Goal: Transaction & Acquisition: Purchase product/service

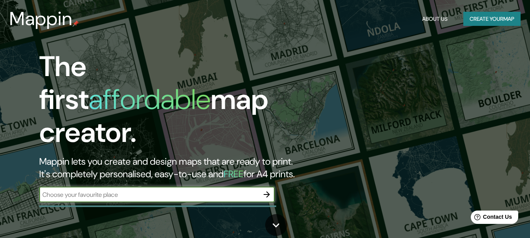
click at [482, 15] on button "Create your map" at bounding box center [491, 19] width 57 height 15
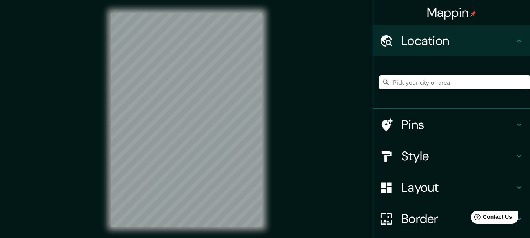
click at [424, 81] on input "Pick your city or area" at bounding box center [454, 82] width 151 height 14
paste input "[PERSON_NAME], [GEOGRAPHIC_DATA][PERSON_NAME], [GEOGRAPHIC_DATA], [GEOGRAPHIC_D…"
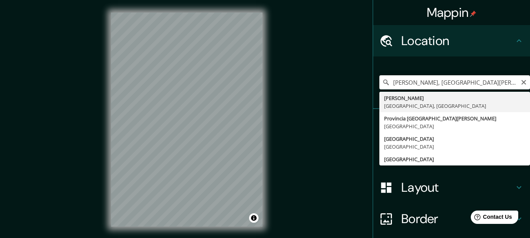
type input "[GEOGRAPHIC_DATA][PERSON_NAME], [GEOGRAPHIC_DATA], [GEOGRAPHIC_DATA]"
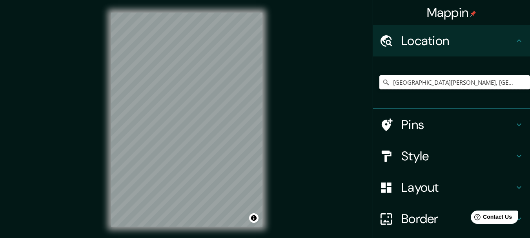
scroll to position [0, 0]
click at [467, 155] on h4 "Style" at bounding box center [457, 156] width 113 height 16
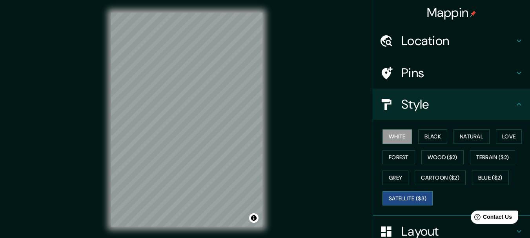
click at [409, 198] on button "Satellite ($3)" at bounding box center [407, 198] width 50 height 15
click at [474, 173] on button "Blue ($2)" at bounding box center [490, 178] width 37 height 15
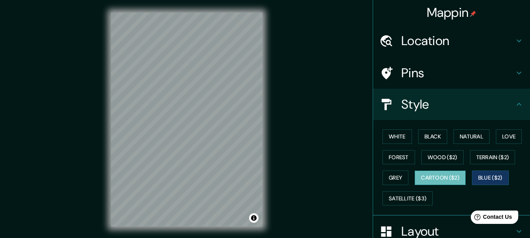
click at [446, 178] on button "Cartoon ($2)" at bounding box center [440, 178] width 51 height 15
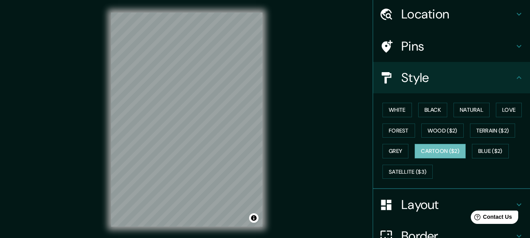
scroll to position [78, 0]
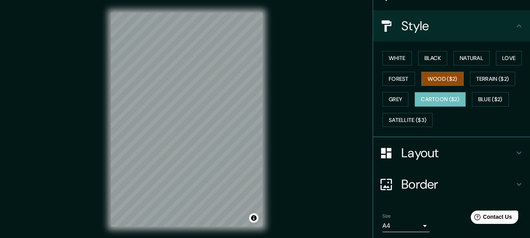
click at [433, 77] on button "Wood ($2)" at bounding box center [442, 79] width 42 height 15
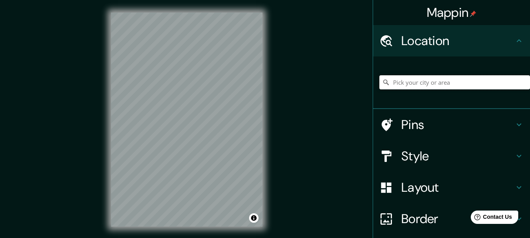
click at [437, 87] on input "Pick your city or area" at bounding box center [454, 82] width 151 height 14
paste input "[PERSON_NAME], [GEOGRAPHIC_DATA][PERSON_NAME], [GEOGRAPHIC_DATA], [GEOGRAPHIC_D…"
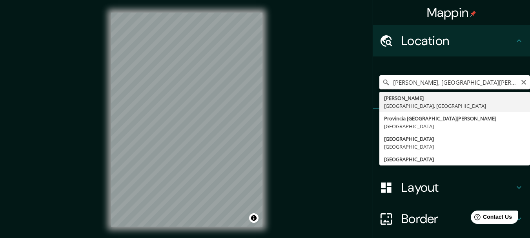
scroll to position [0, 63]
type input "[GEOGRAPHIC_DATA][PERSON_NAME], [GEOGRAPHIC_DATA], [GEOGRAPHIC_DATA]"
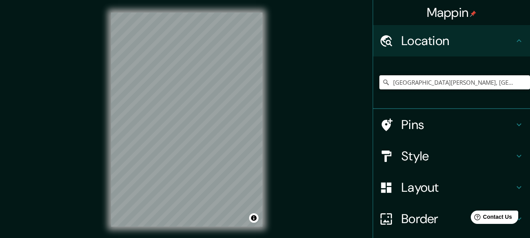
scroll to position [0, 0]
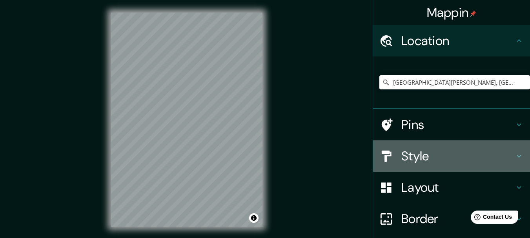
click at [427, 157] on h4 "Style" at bounding box center [457, 156] width 113 height 16
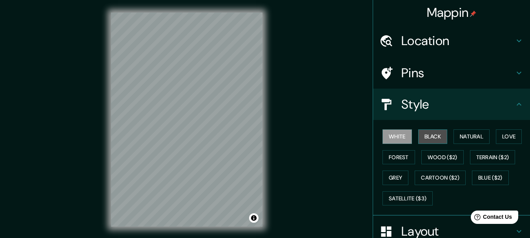
click at [418, 136] on button "Black" at bounding box center [432, 136] width 29 height 15
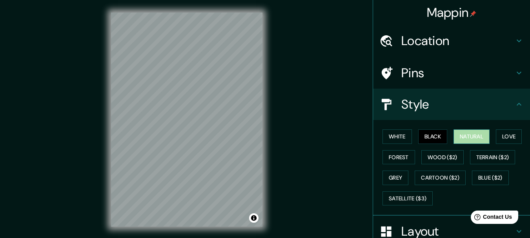
click at [476, 136] on button "Natural" at bounding box center [471, 136] width 36 height 15
click at [512, 138] on button "Love" at bounding box center [509, 136] width 26 height 15
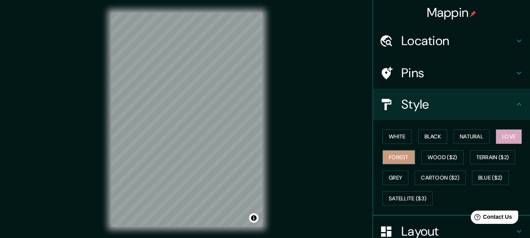
click at [388, 158] on button "Forest" at bounding box center [398, 157] width 33 height 15
click at [422, 160] on button "Wood ($2)" at bounding box center [442, 157] width 42 height 15
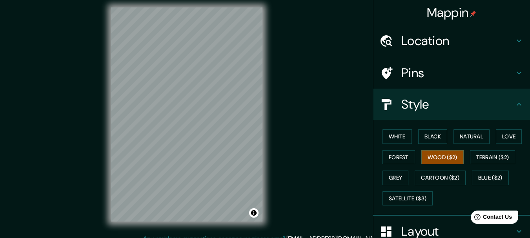
scroll to position [14, 0]
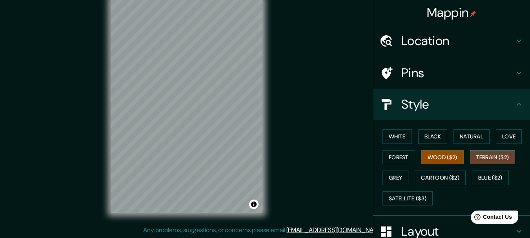
click at [480, 154] on button "Terrain ($2)" at bounding box center [492, 157] width 45 height 15
click at [391, 178] on button "Grey" at bounding box center [395, 178] width 26 height 15
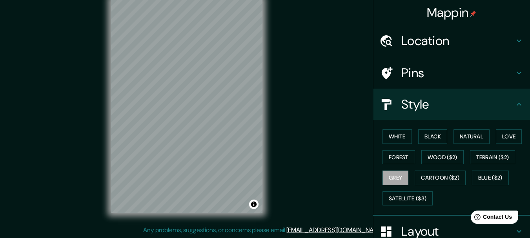
click at [328, 169] on div "Mappin Location [GEOGRAPHIC_DATA][PERSON_NAME], [GEOGRAPHIC_DATA], [GEOGRAPHIC_…" at bounding box center [265, 112] width 530 height 252
click at [207, 133] on div at bounding box center [208, 134] width 6 height 6
click at [424, 175] on button "Cartoon ($2)" at bounding box center [440, 178] width 51 height 15
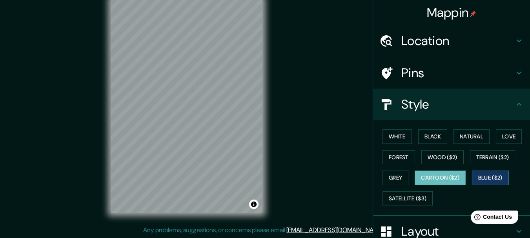
click at [498, 176] on button "Blue ($2)" at bounding box center [490, 178] width 37 height 15
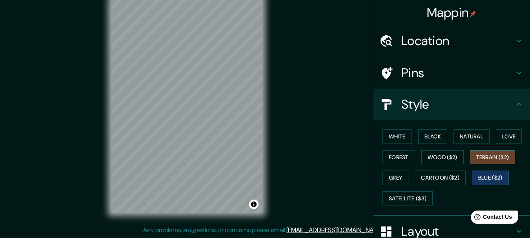
click at [489, 155] on button "Terrain ($2)" at bounding box center [492, 157] width 45 height 15
click at [431, 160] on button "Wood ($2)" at bounding box center [442, 157] width 42 height 15
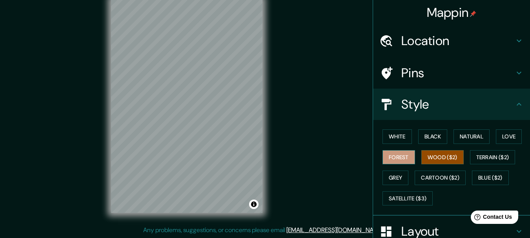
click at [389, 157] on button "Forest" at bounding box center [398, 157] width 33 height 15
click at [426, 160] on button "Wood ($2)" at bounding box center [442, 157] width 42 height 15
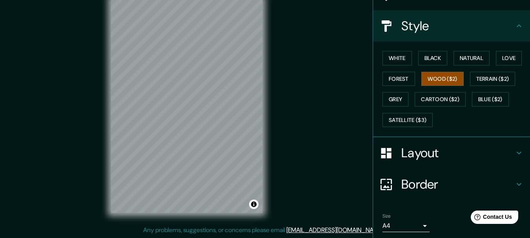
click at [431, 159] on h4 "Layout" at bounding box center [457, 153] width 113 height 16
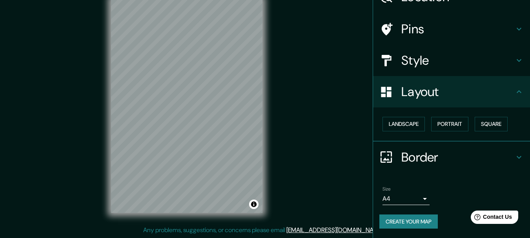
scroll to position [44, 0]
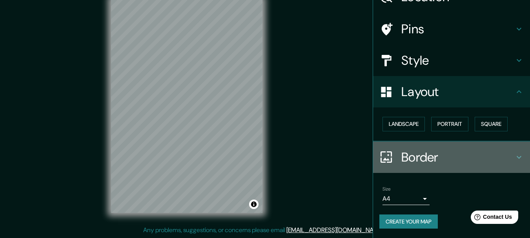
click at [431, 159] on h4 "Border" at bounding box center [457, 157] width 113 height 16
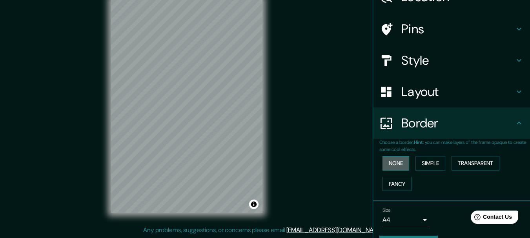
click at [393, 166] on button "None" at bounding box center [395, 163] width 27 height 15
click at [427, 166] on button "Simple" at bounding box center [430, 163] width 30 height 15
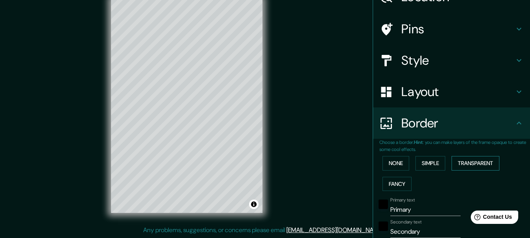
click at [479, 165] on button "Transparent" at bounding box center [475, 163] width 48 height 15
click at [389, 189] on button "Fancy" at bounding box center [396, 184] width 29 height 15
click at [395, 190] on button "Fancy" at bounding box center [396, 184] width 29 height 15
type input "154"
type input "31"
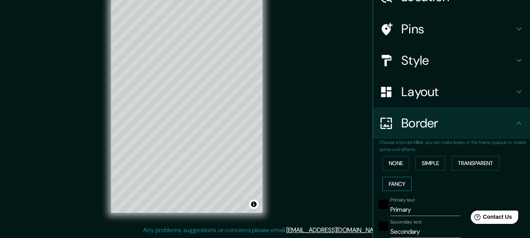
type input "31"
type input "15"
click at [393, 169] on button "None" at bounding box center [395, 163] width 27 height 15
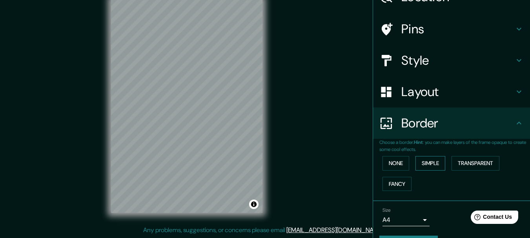
click at [429, 168] on button "Simple" at bounding box center [430, 163] width 30 height 15
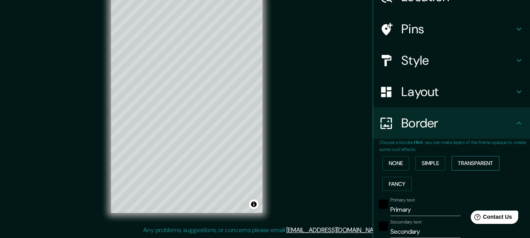
click at [465, 165] on button "Transparent" at bounding box center [475, 163] width 48 height 15
click at [465, 164] on button "Transparent" at bounding box center [475, 163] width 48 height 15
type input "185"
type input "31"
click at [387, 164] on button "None" at bounding box center [395, 163] width 27 height 15
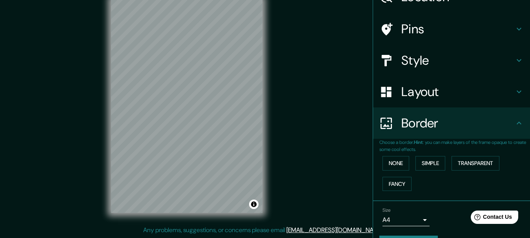
click at [427, 100] on div "Layout" at bounding box center [451, 91] width 157 height 31
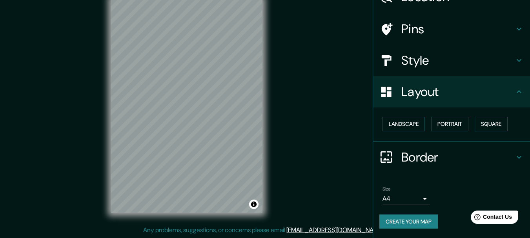
scroll to position [5, 0]
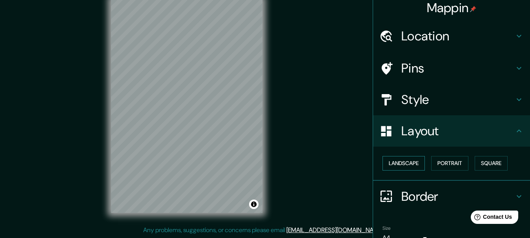
click at [407, 167] on button "Landscape" at bounding box center [403, 163] width 42 height 15
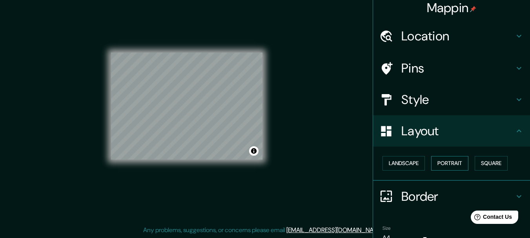
click at [440, 164] on button "Portrait" at bounding box center [449, 163] width 37 height 15
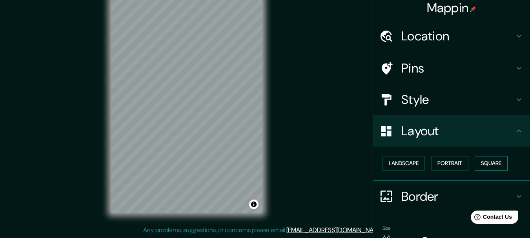
click at [489, 165] on button "Square" at bounding box center [491, 163] width 33 height 15
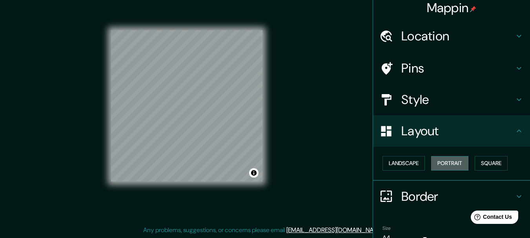
click at [448, 164] on button "Portrait" at bounding box center [449, 163] width 37 height 15
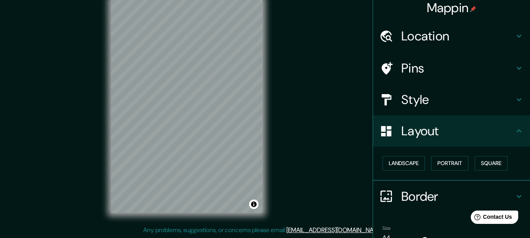
click at [411, 134] on h4 "Layout" at bounding box center [457, 131] width 113 height 16
click at [412, 97] on h4 "Style" at bounding box center [457, 100] width 113 height 16
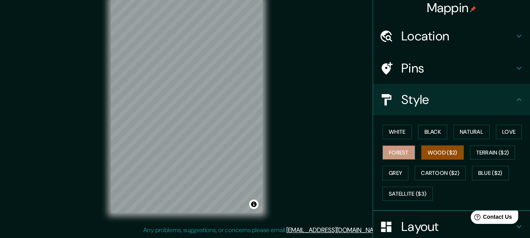
click at [394, 153] on button "Forest" at bounding box center [398, 152] width 33 height 15
click at [235, 107] on div at bounding box center [234, 106] width 6 height 6
click at [124, 183] on div at bounding box center [123, 182] width 6 height 6
click at [500, 131] on button "Love" at bounding box center [509, 132] width 26 height 15
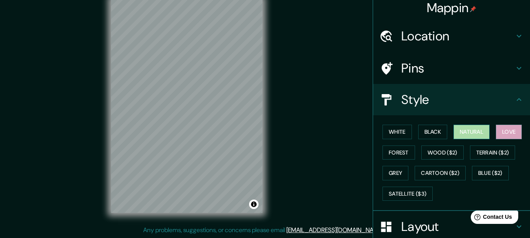
click at [473, 127] on button "Natural" at bounding box center [471, 132] width 36 height 15
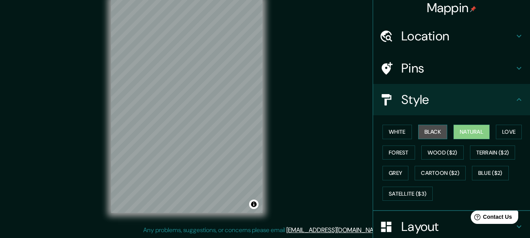
click at [424, 133] on button "Black" at bounding box center [432, 132] width 29 height 15
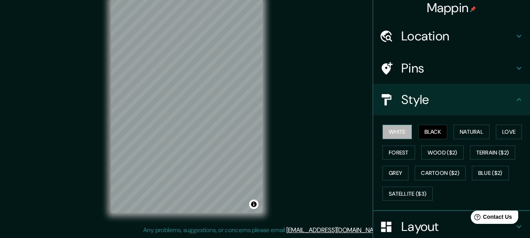
click at [402, 130] on button "White" at bounding box center [396, 132] width 29 height 15
click at [384, 148] on button "Forest" at bounding box center [398, 152] width 33 height 15
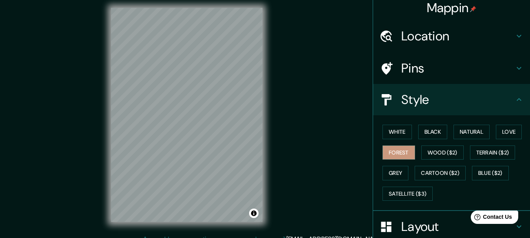
scroll to position [0, 0]
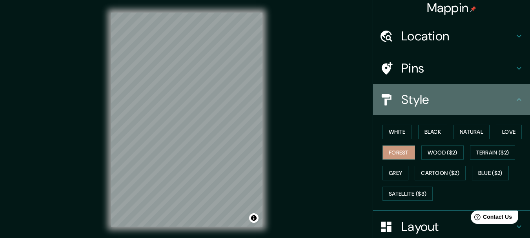
click at [427, 96] on h4 "Style" at bounding box center [457, 100] width 113 height 16
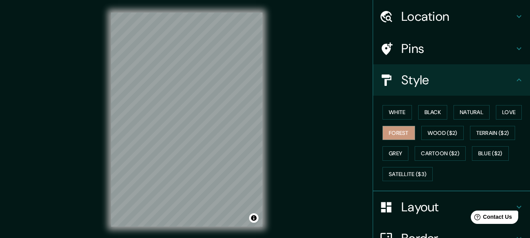
scroll to position [44, 0]
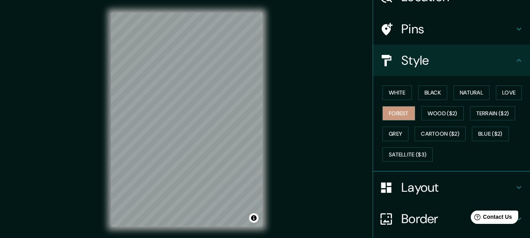
click at [444, 189] on h4 "Layout" at bounding box center [457, 188] width 113 height 16
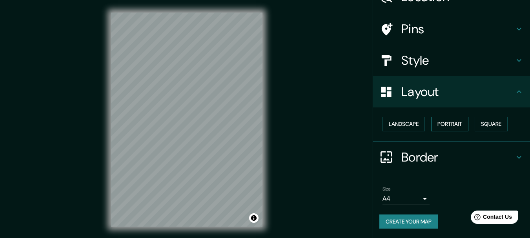
click at [450, 120] on button "Portrait" at bounding box center [449, 124] width 37 height 15
click at [484, 126] on button "Square" at bounding box center [491, 124] width 33 height 15
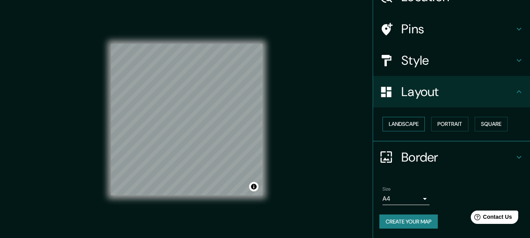
click at [382, 124] on button "Landscape" at bounding box center [403, 124] width 42 height 15
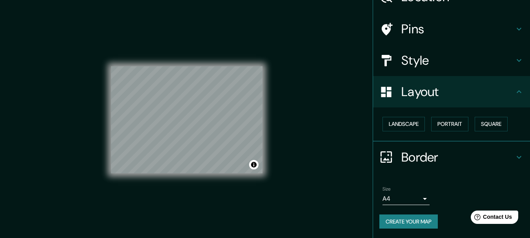
click at [411, 67] on h4 "Style" at bounding box center [457, 61] width 113 height 16
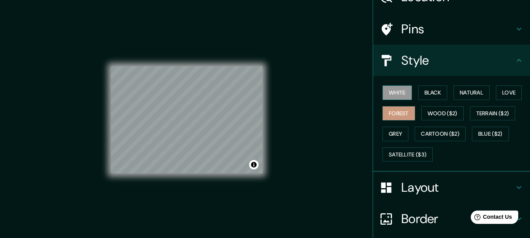
click at [383, 95] on button "White" at bounding box center [396, 92] width 29 height 15
click at [433, 93] on button "Black" at bounding box center [432, 92] width 29 height 15
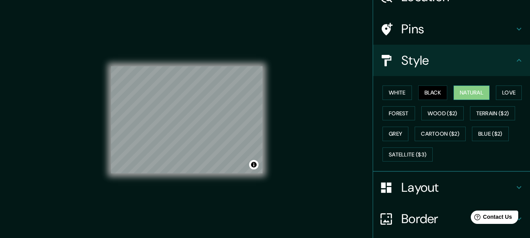
click at [458, 94] on button "Natural" at bounding box center [471, 92] width 36 height 15
click at [502, 95] on button "Love" at bounding box center [509, 92] width 26 height 15
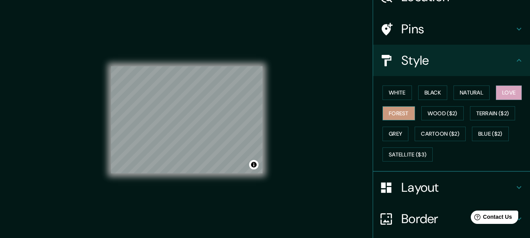
click at [395, 114] on button "Forest" at bounding box center [398, 113] width 33 height 15
click at [425, 113] on button "Wood ($2)" at bounding box center [442, 113] width 42 height 15
click at [403, 107] on button "Forest" at bounding box center [398, 113] width 33 height 15
click at [473, 114] on button "Terrain ($2)" at bounding box center [492, 113] width 45 height 15
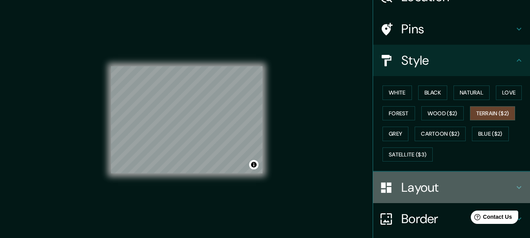
click at [418, 186] on h4 "Layout" at bounding box center [457, 188] width 113 height 16
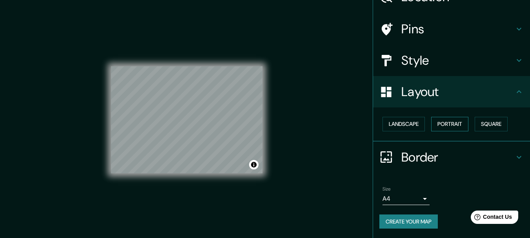
click at [436, 124] on button "Portrait" at bounding box center [449, 124] width 37 height 15
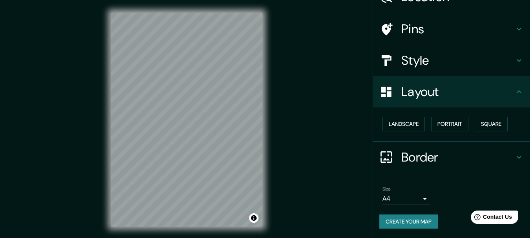
click at [417, 69] on div "Style" at bounding box center [451, 60] width 157 height 31
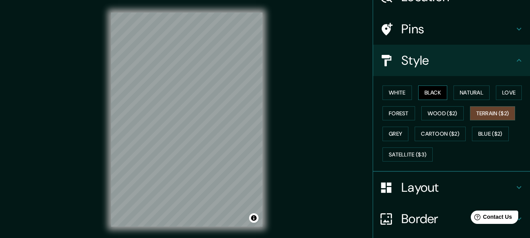
click at [429, 90] on button "Black" at bounding box center [432, 92] width 29 height 15
click at [461, 93] on button "Natural" at bounding box center [471, 92] width 36 height 15
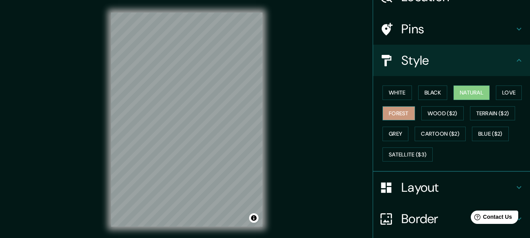
click at [391, 111] on button "Forest" at bounding box center [398, 113] width 33 height 15
click at [480, 110] on button "Terrain ($2)" at bounding box center [492, 113] width 45 height 15
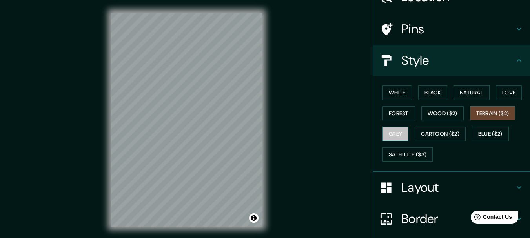
click at [384, 127] on button "Grey" at bounding box center [395, 134] width 26 height 15
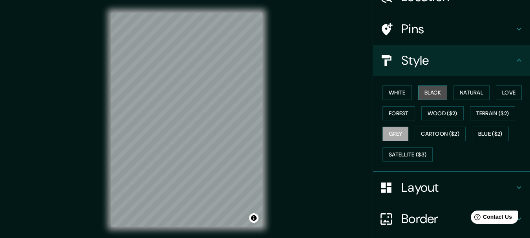
click at [440, 96] on button "Black" at bounding box center [432, 92] width 29 height 15
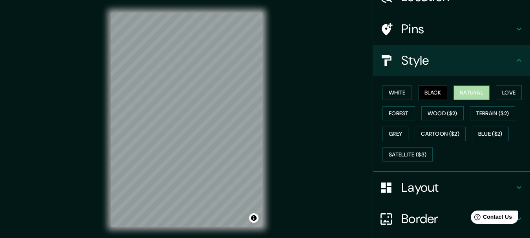
click at [466, 91] on button "Natural" at bounding box center [471, 92] width 36 height 15
click at [401, 109] on button "Forest" at bounding box center [398, 113] width 33 height 15
